Goal: Information Seeking & Learning: Learn about a topic

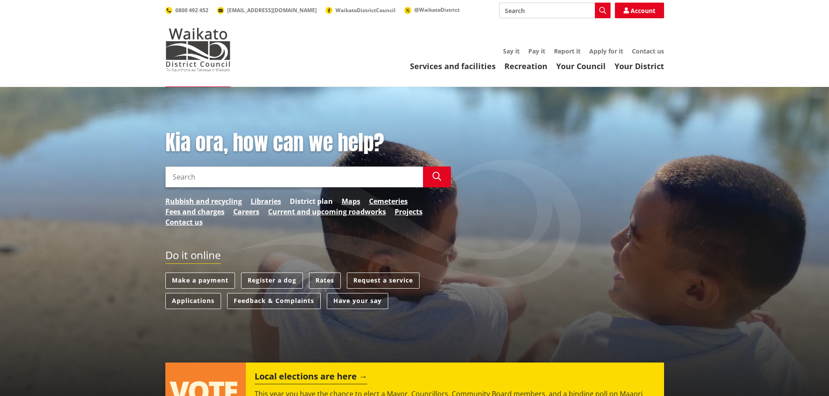
click at [308, 202] on link "District plan" at bounding box center [311, 201] width 43 height 10
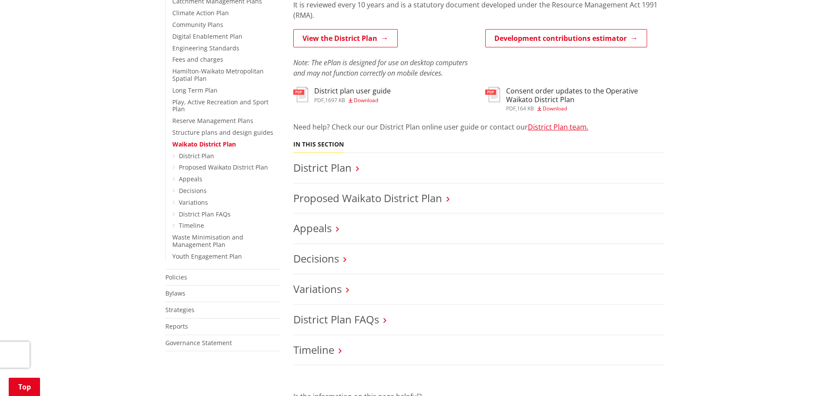
scroll to position [261, 0]
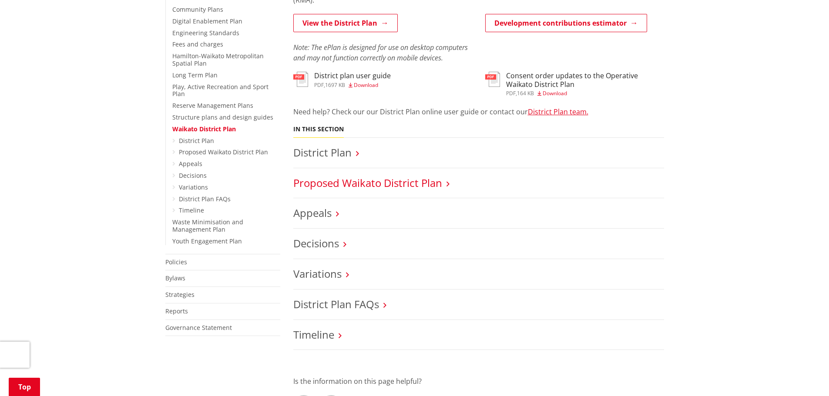
click at [382, 184] on link "Proposed Waikato District Plan" at bounding box center [367, 183] width 149 height 14
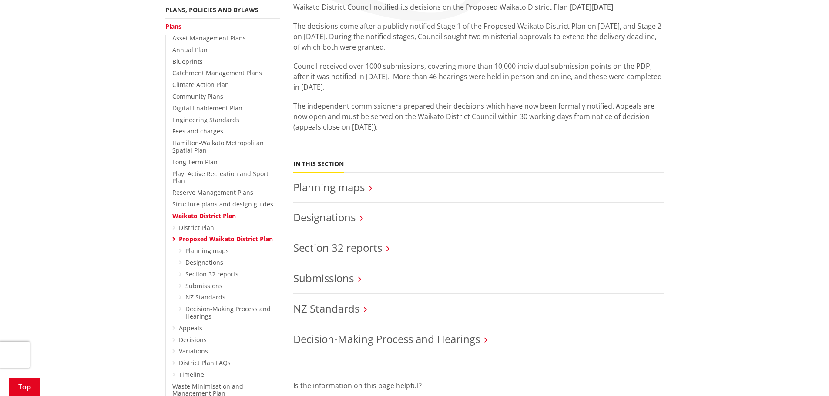
scroll to position [218, 0]
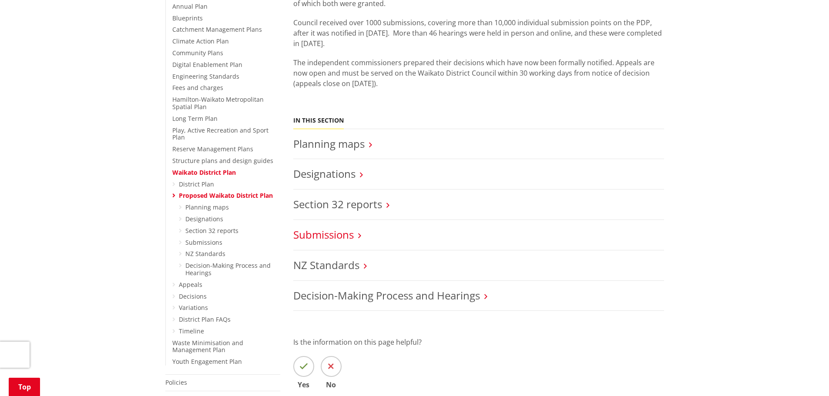
click at [332, 235] on link "Submissions" at bounding box center [323, 235] width 60 height 14
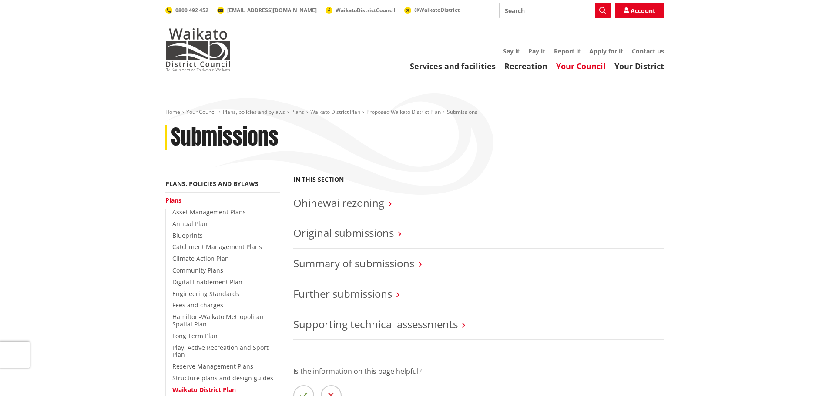
click at [332, 235] on link "Original submissions" at bounding box center [343, 233] width 100 height 14
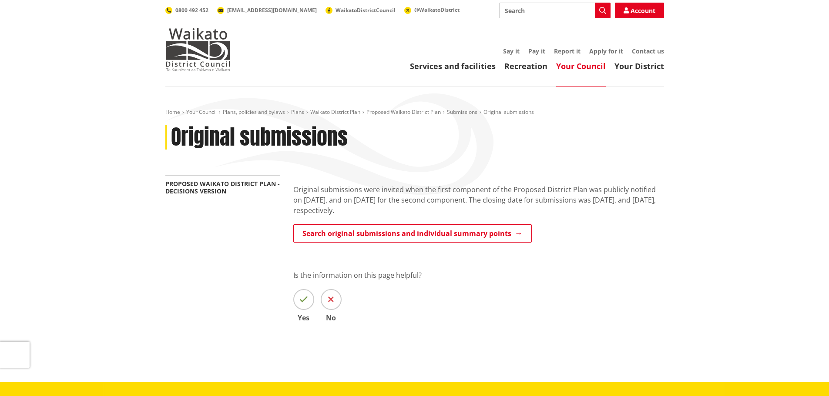
click at [332, 235] on link "Search original submissions and individual summary points" at bounding box center [412, 233] width 238 height 18
